Goal: Transaction & Acquisition: Purchase product/service

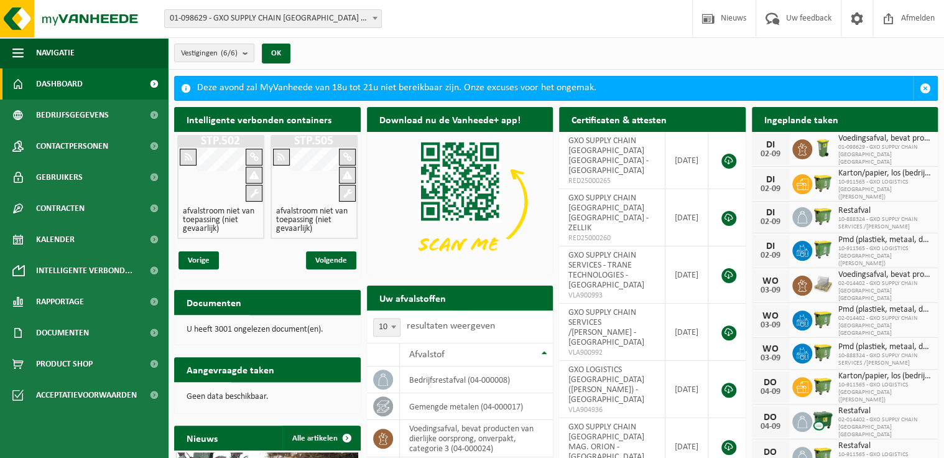
click at [305, 18] on span "01-098629 - GXO SUPPLY CHAIN [GEOGRAPHIC_DATA] [GEOGRAPHIC_DATA] - [GEOGRAPHIC_…" at bounding box center [273, 18] width 216 height 17
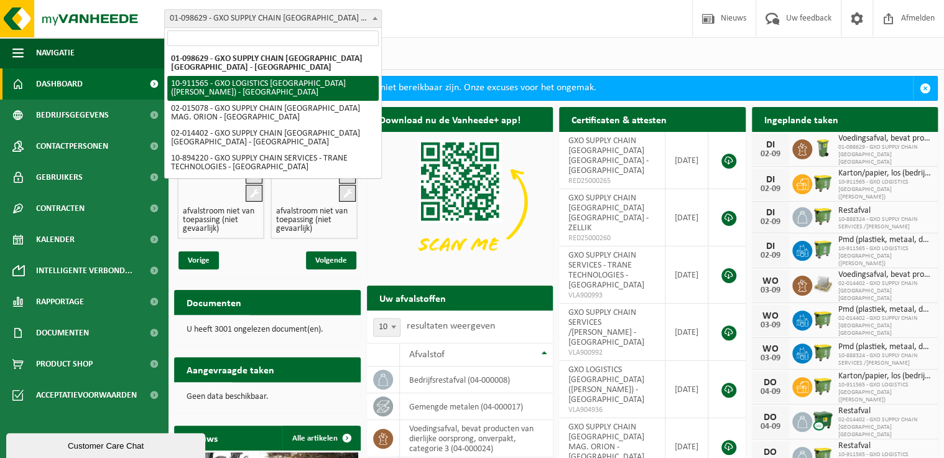
select select "125194"
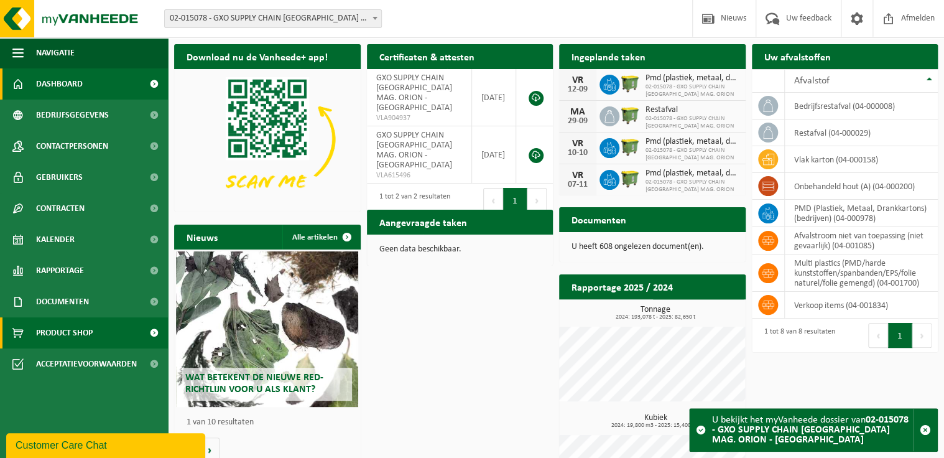
click at [87, 333] on span "Product Shop" at bounding box center [64, 332] width 57 height 31
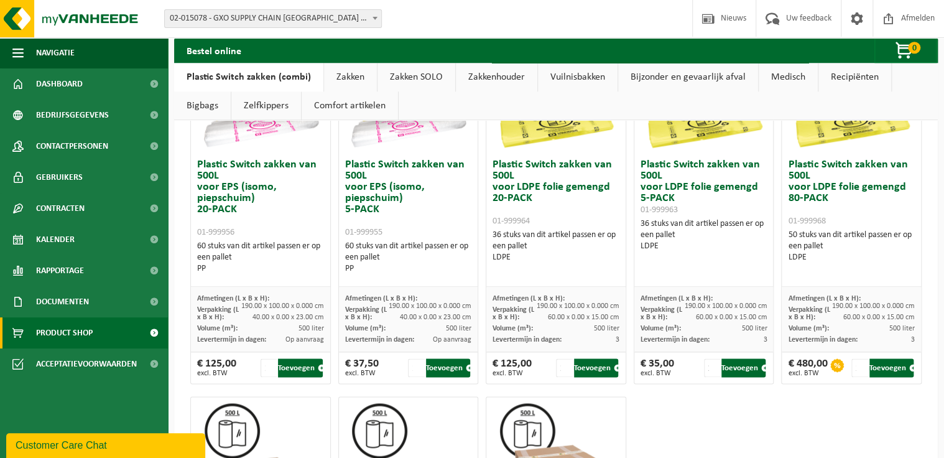
scroll to position [696, 0]
